Goal: Information Seeking & Learning: Learn about a topic

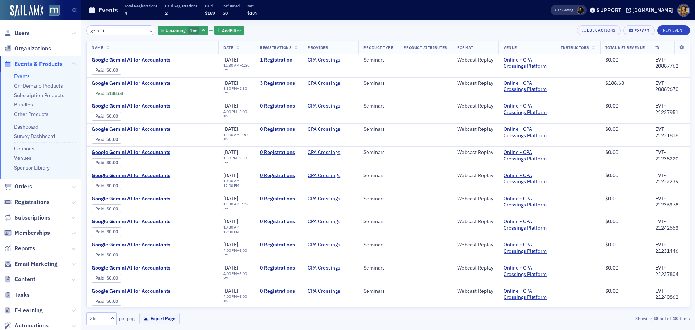
type input "gemini"
click at [155, 109] on span "Google Gemini AI for Accountants" at bounding box center [153, 106] width 122 height 7
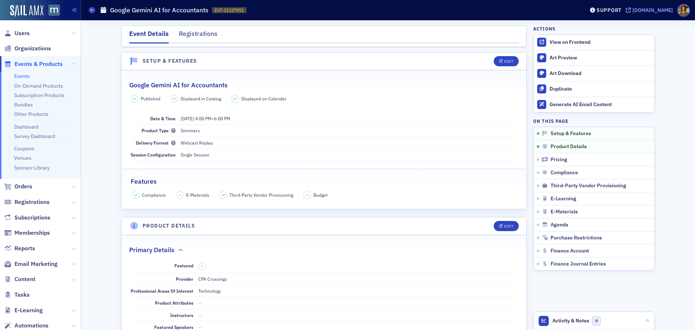
click at [649, 10] on div "[DOMAIN_NAME]" at bounding box center [652, 10] width 41 height 7
